Goal: Go to known website: Access a specific website the user already knows

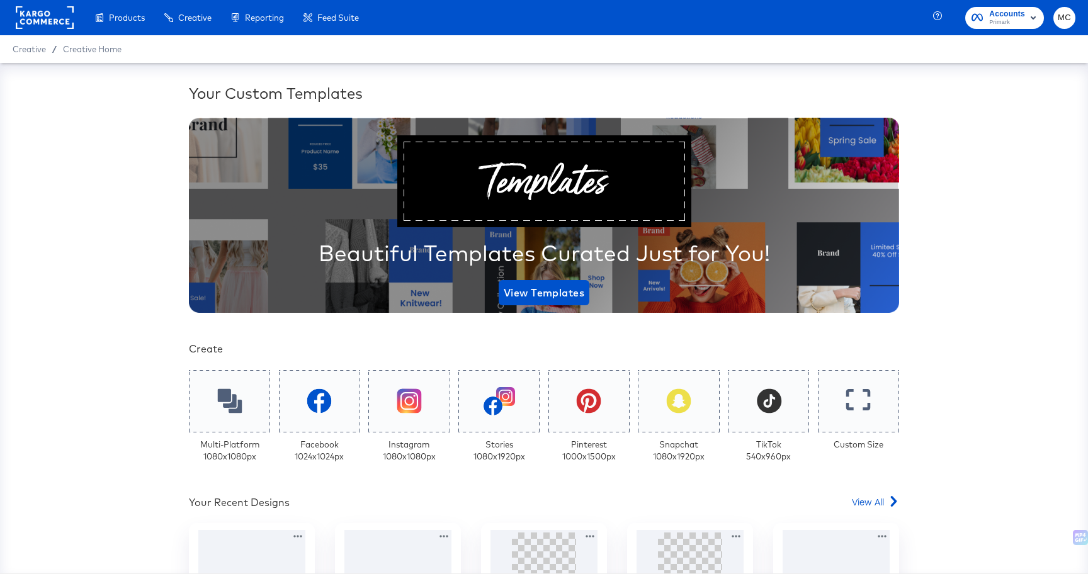
click at [55, 15] on rect at bounding box center [45, 17] width 58 height 23
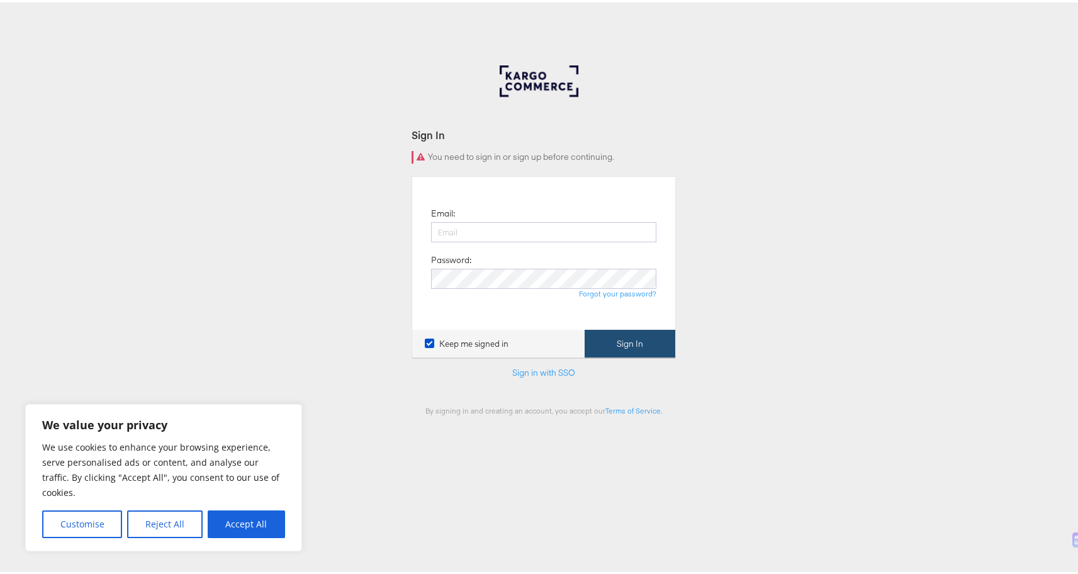
type input "[PERSON_NAME][EMAIL_ADDRESS][PERSON_NAME][DOMAIN_NAME]"
click at [627, 330] on button "Sign In" at bounding box center [630, 341] width 91 height 28
